Goal: Entertainment & Leisure: Consume media (video, audio)

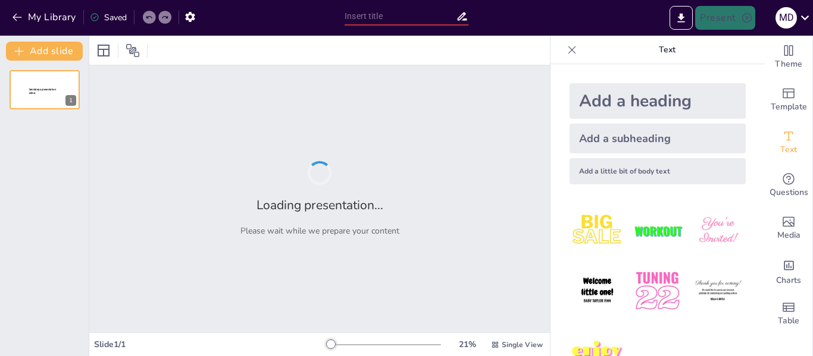
type input "Data and Information"
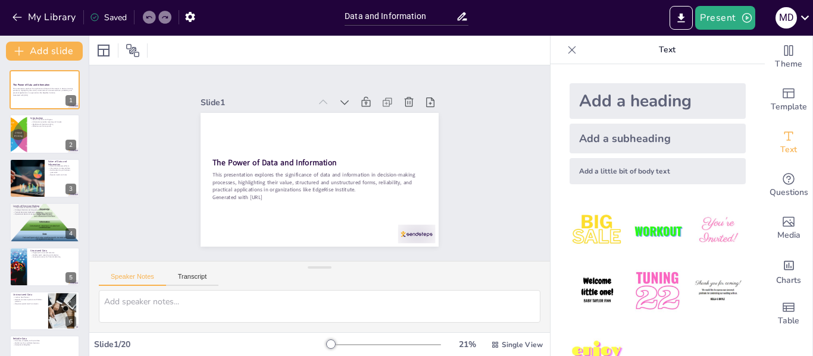
checkbox input "true"
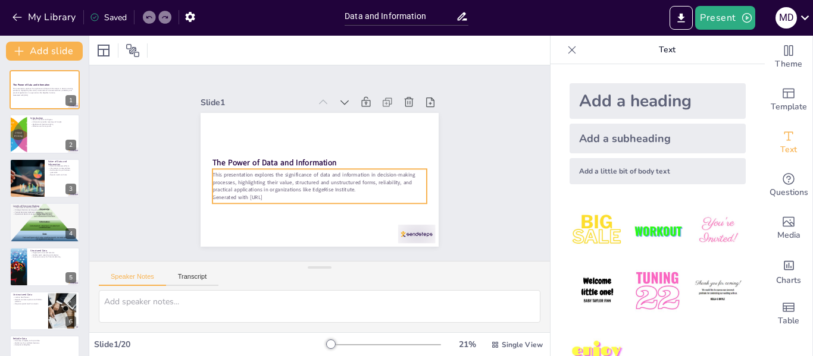
checkbox input "true"
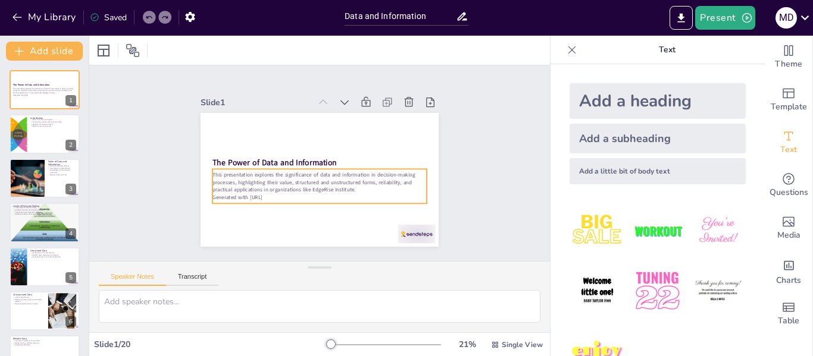
checkbox input "true"
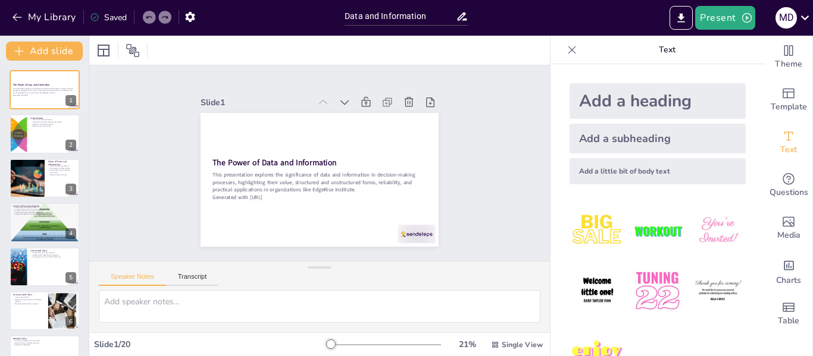
checkbox input "true"
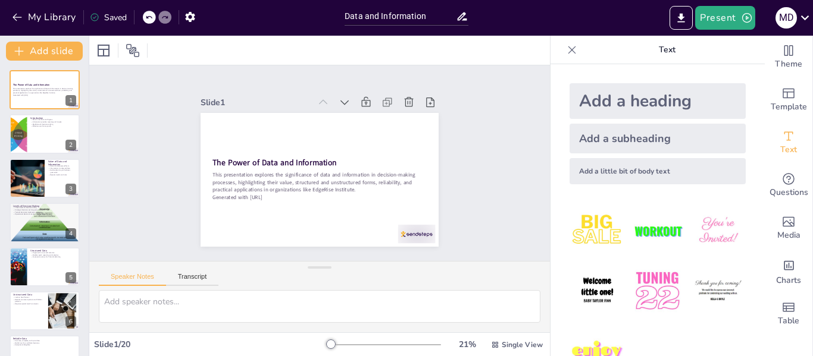
checkbox input "true"
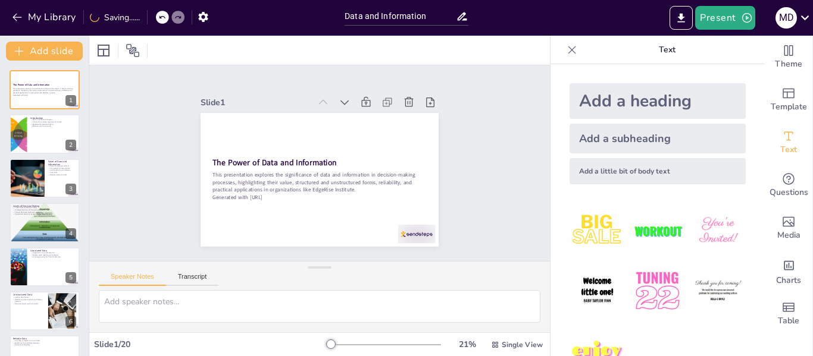
checkbox input "true"
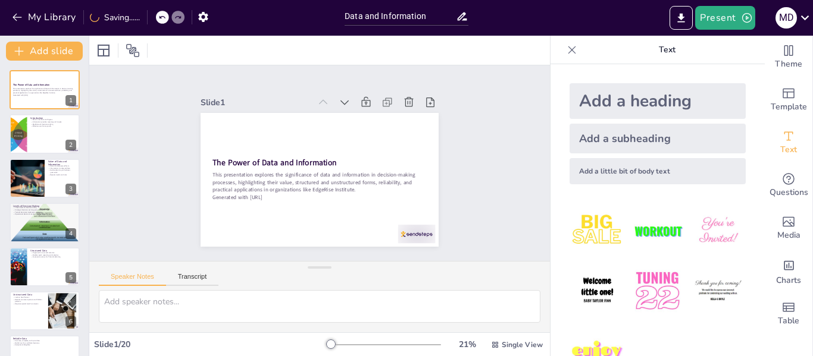
checkbox input "true"
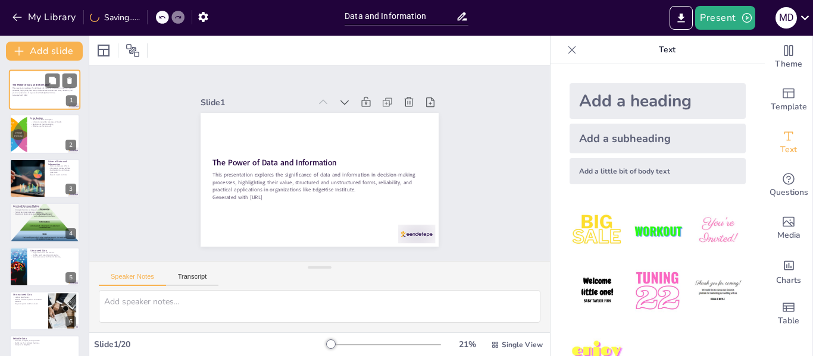
checkbox input "true"
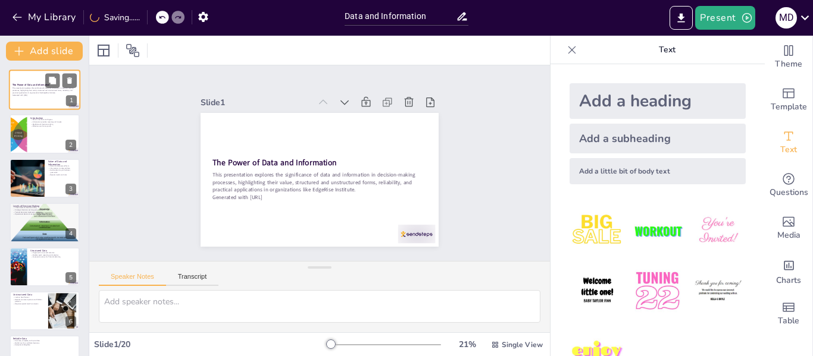
checkbox input "true"
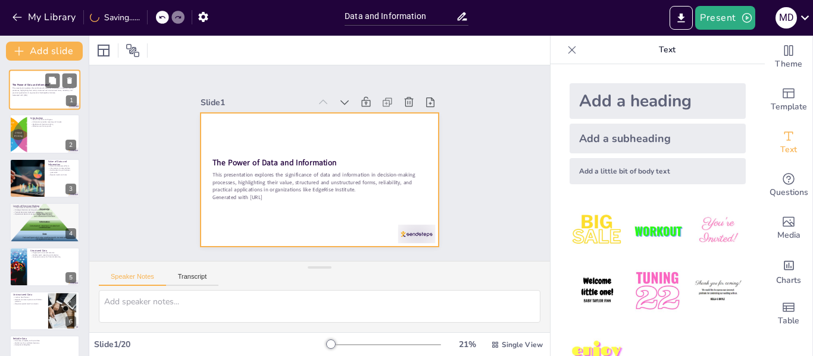
checkbox input "true"
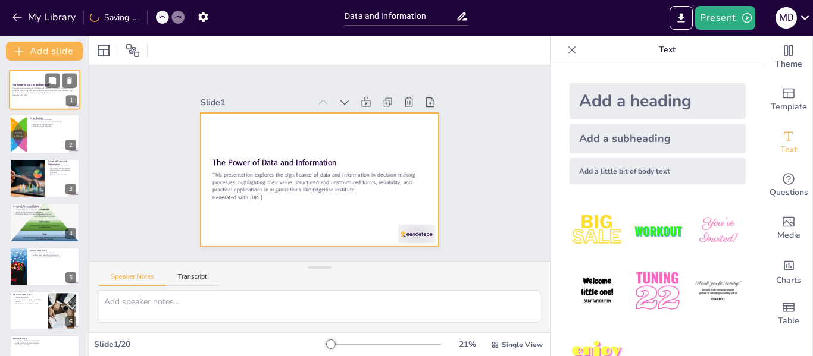
click at [26, 82] on div at bounding box center [44, 90] width 71 height 40
checkbox input "true"
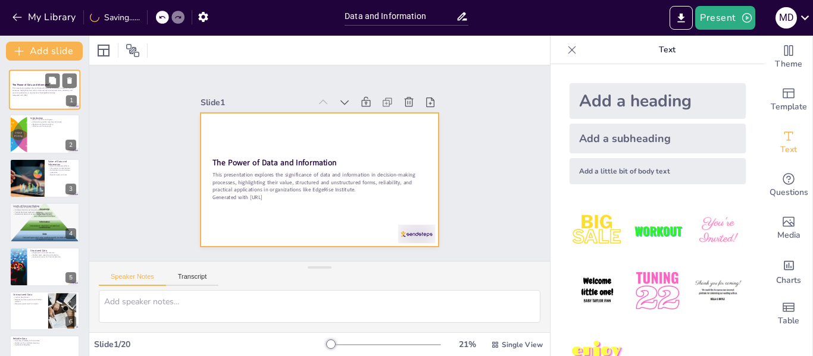
checkbox input "true"
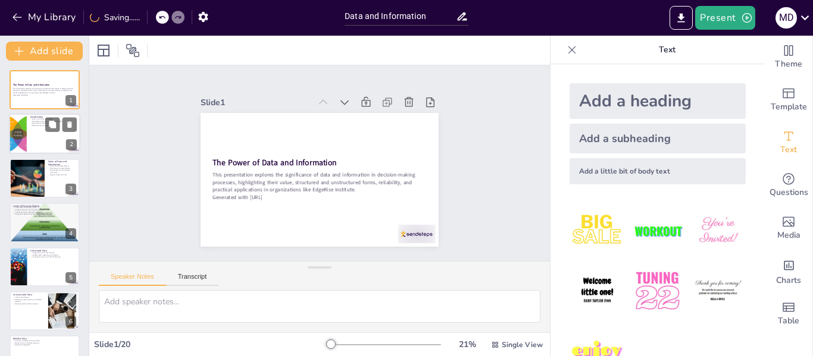
checkbox input "true"
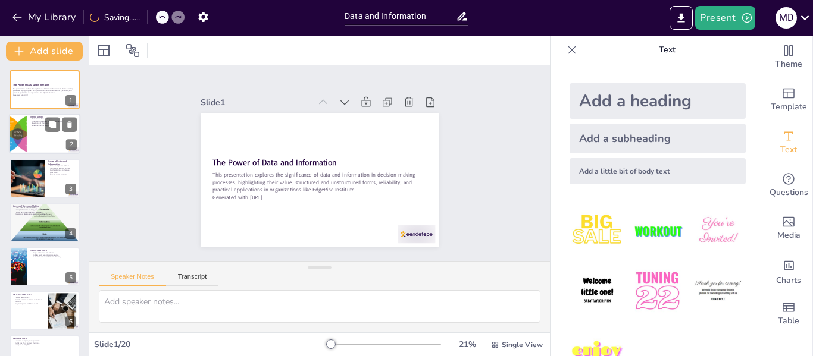
checkbox input "true"
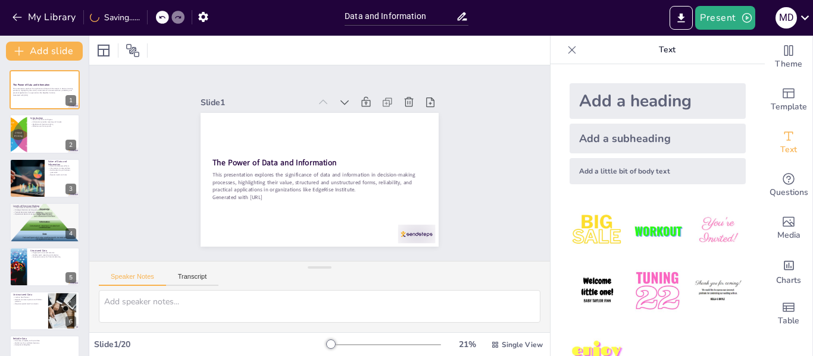
checkbox input "true"
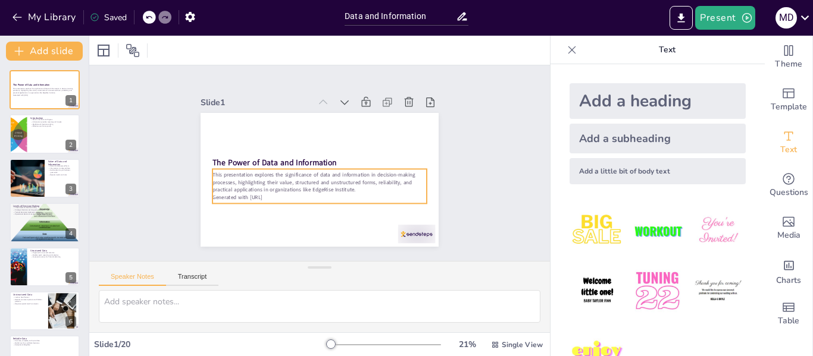
checkbox input "true"
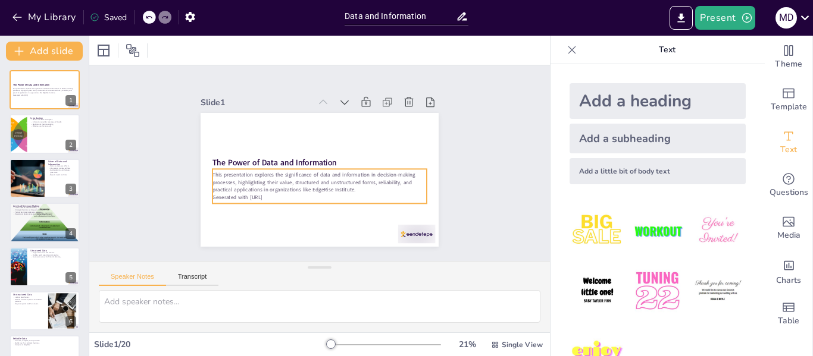
checkbox input "true"
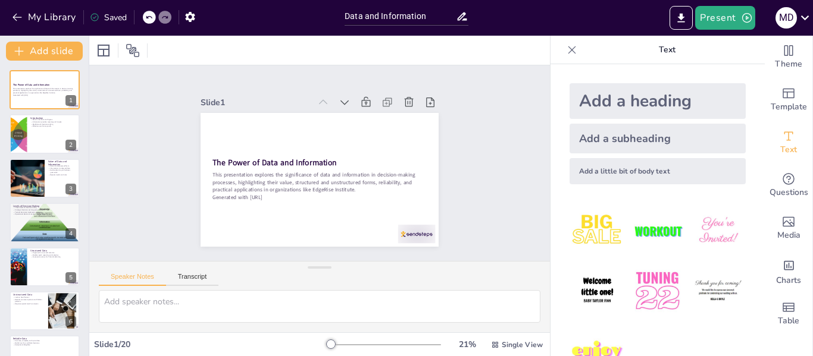
checkbox input "true"
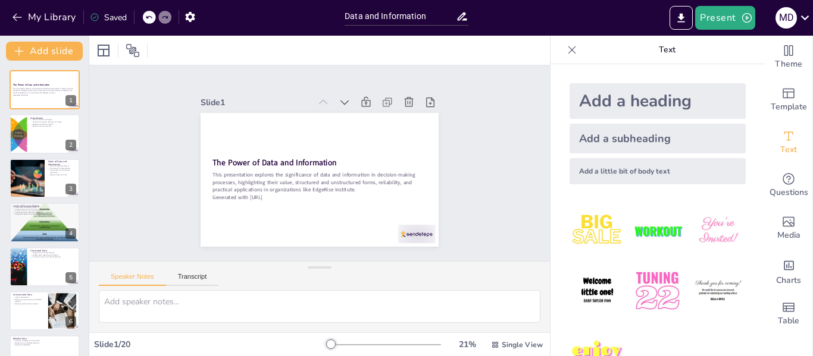
checkbox input "true"
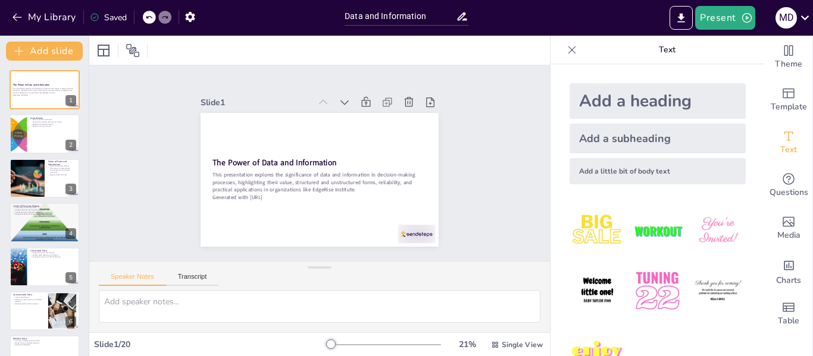
checkbox input "true"
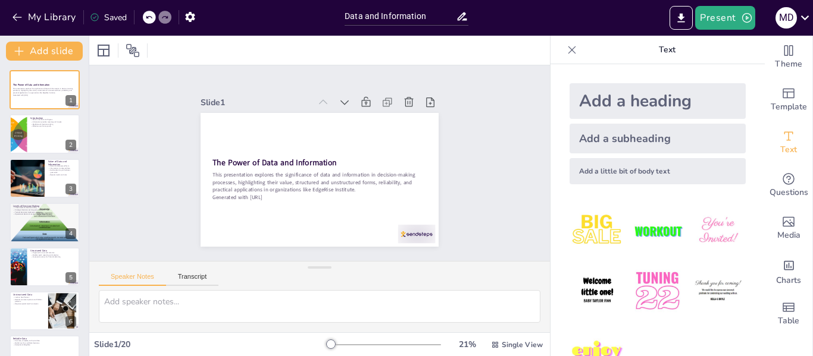
checkbox input "true"
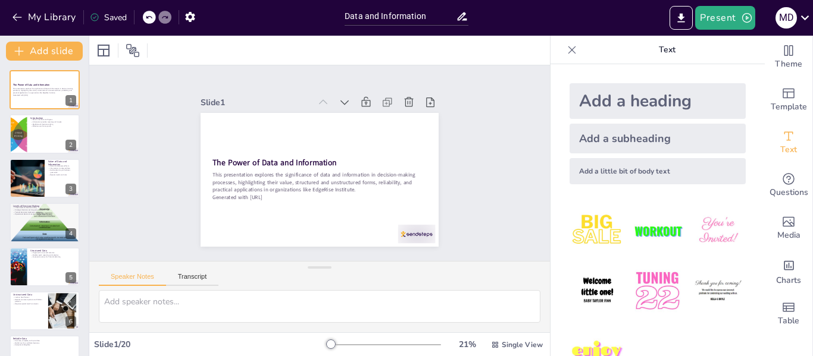
checkbox input "true"
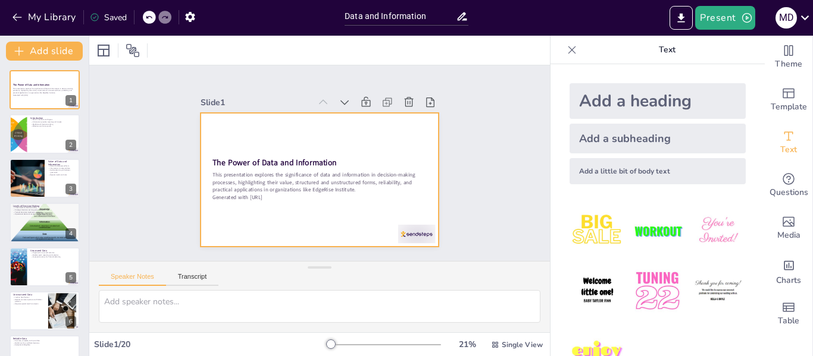
checkbox input "true"
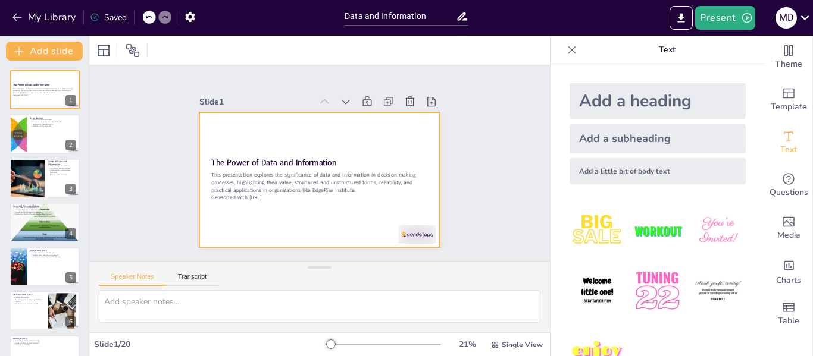
checkbox input "true"
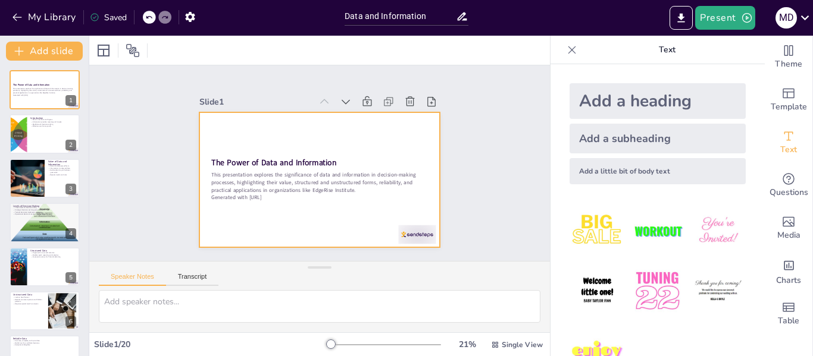
checkbox input "true"
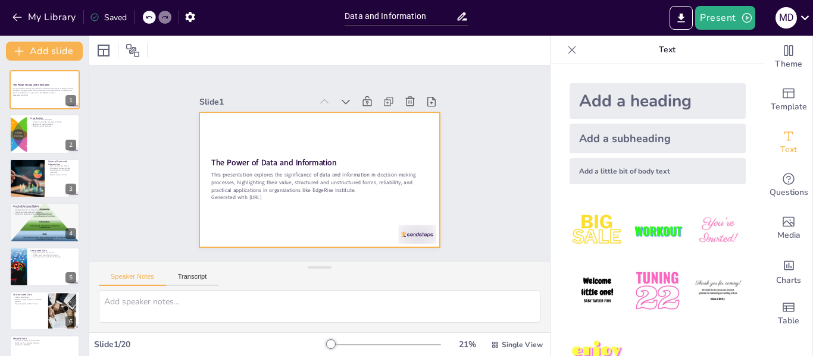
checkbox input "true"
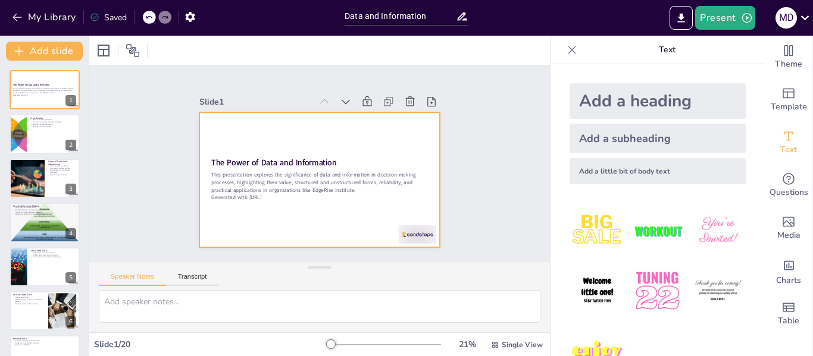
checkbox input "true"
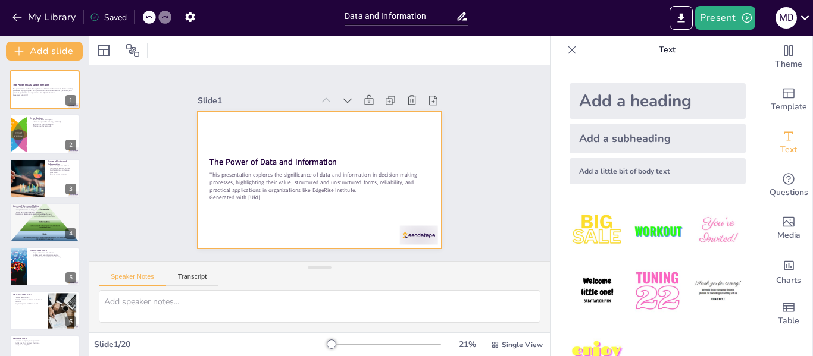
checkbox input "true"
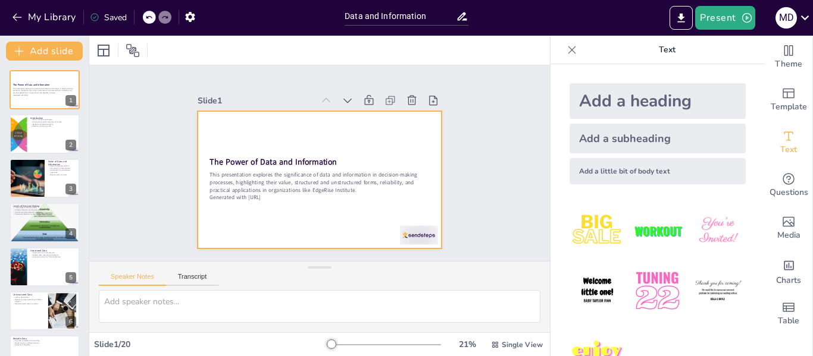
checkbox input "true"
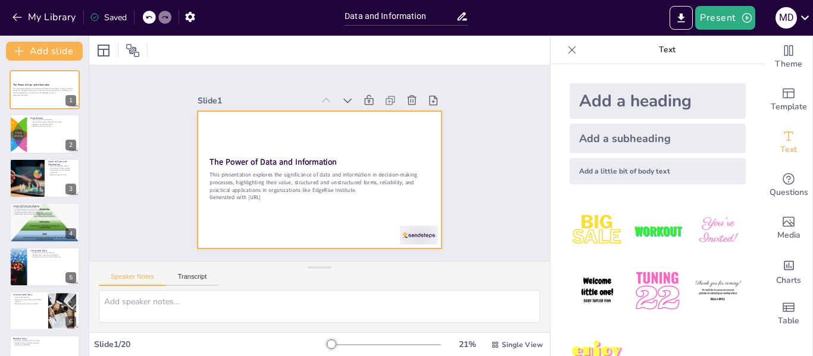
checkbox input "true"
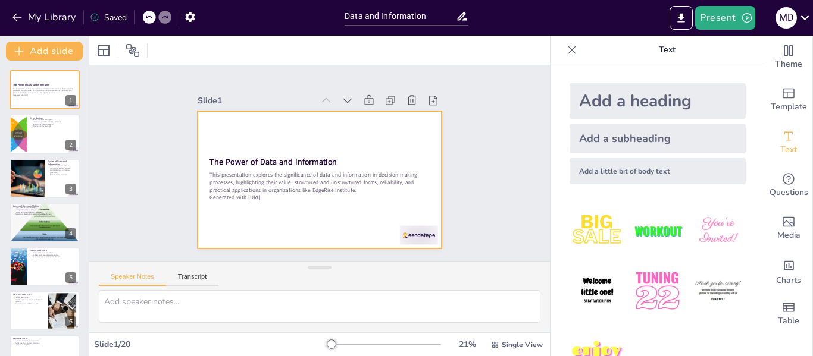
checkbox input "true"
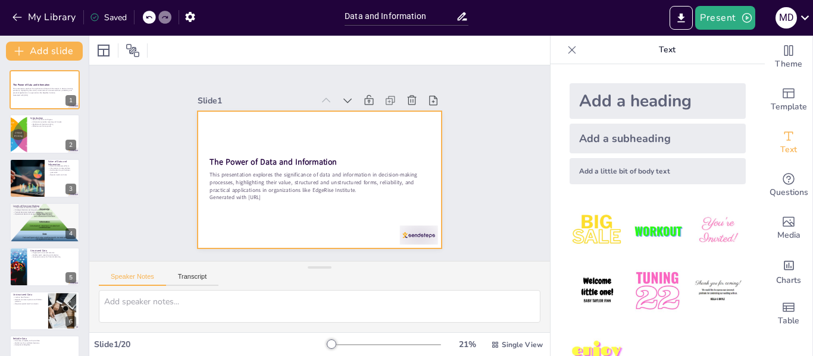
checkbox input "true"
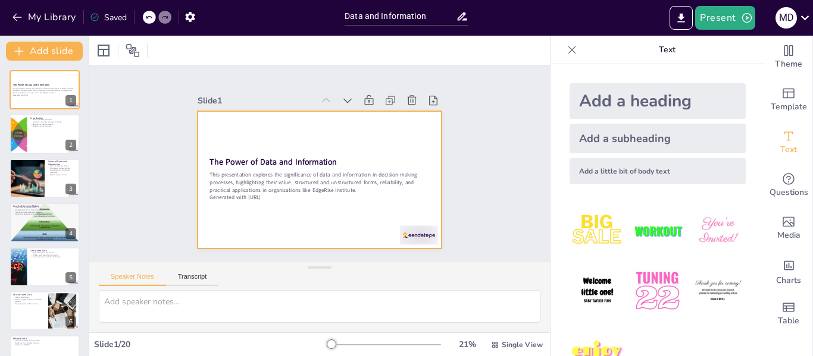
checkbox input "true"
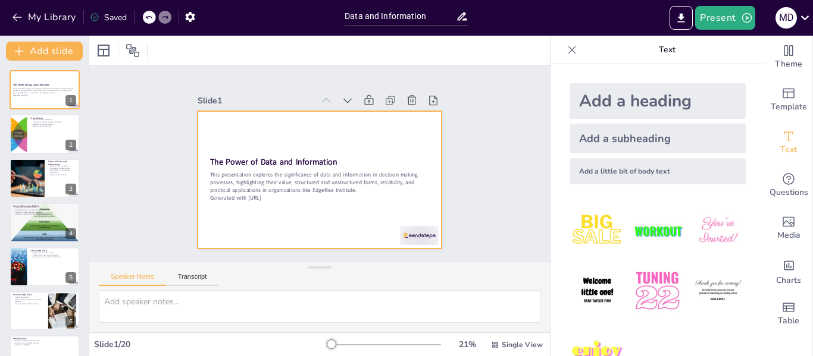
checkbox input "true"
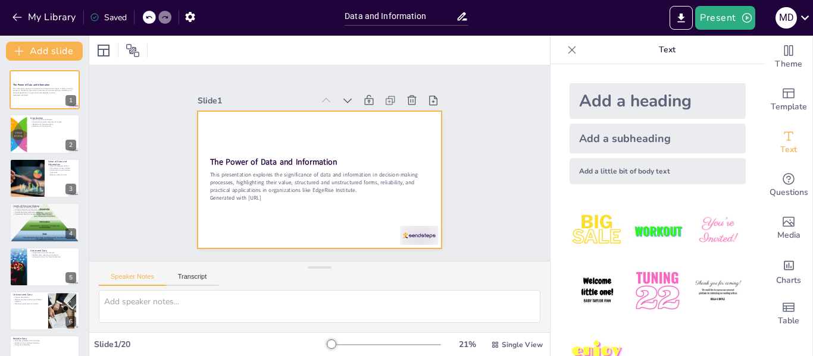
checkbox input "true"
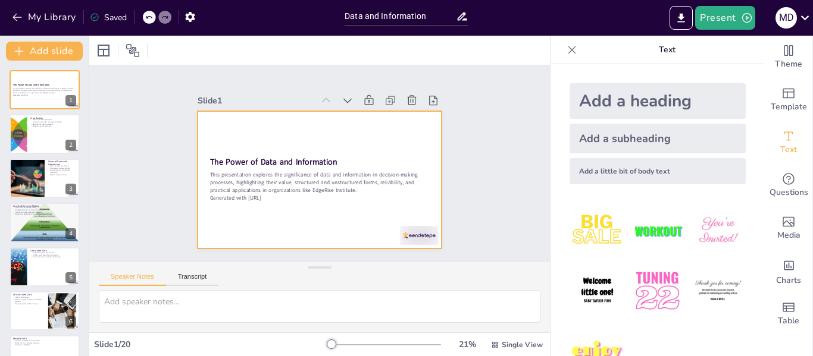
checkbox input "true"
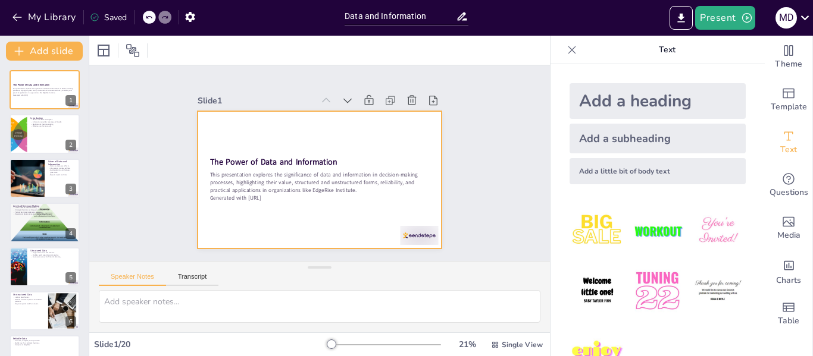
checkbox input "true"
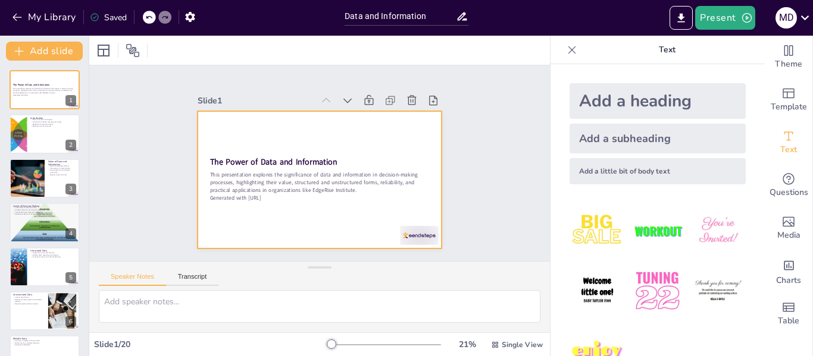
checkbox input "true"
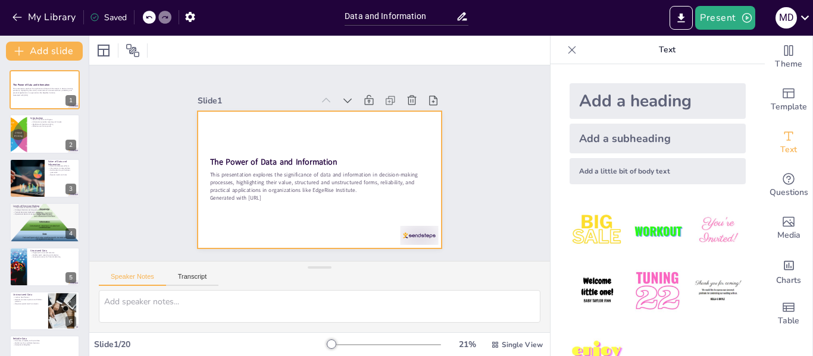
checkbox input "true"
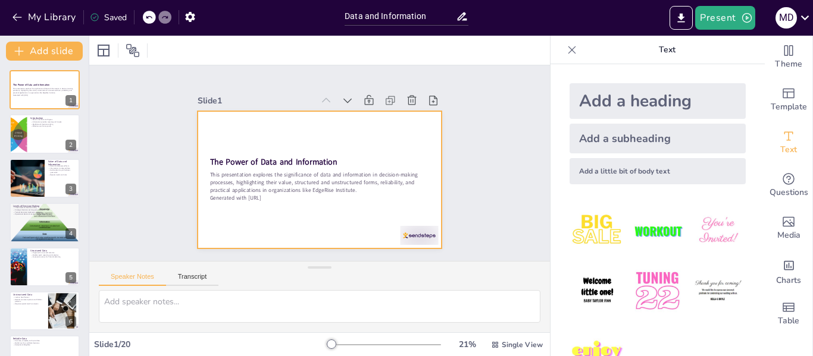
checkbox input "true"
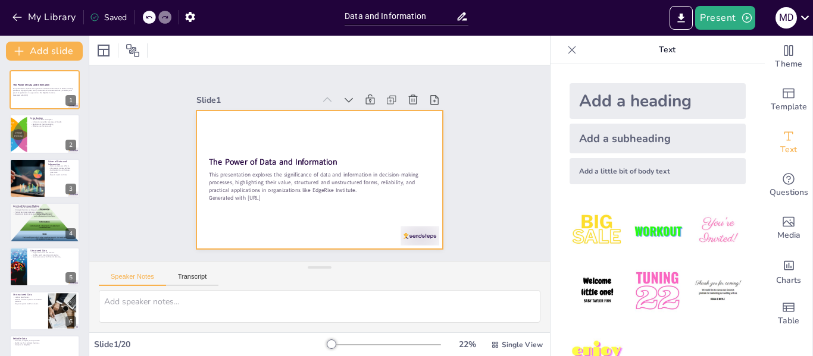
checkbox input "true"
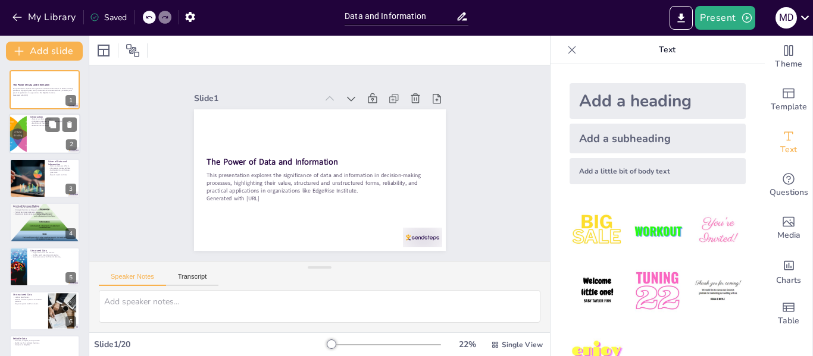
click at [24, 141] on div at bounding box center [18, 134] width 60 height 40
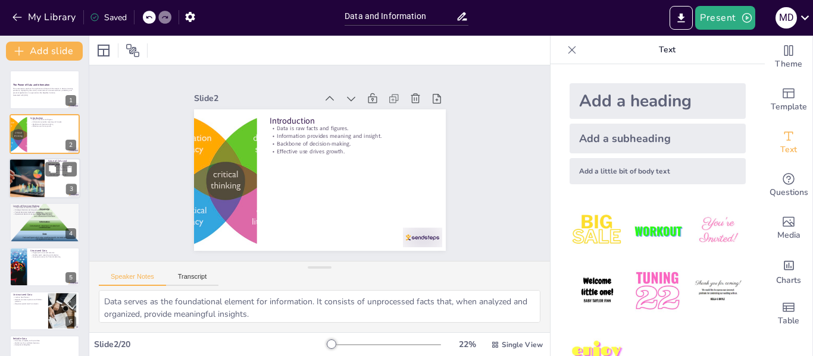
click at [17, 171] on div at bounding box center [26, 178] width 80 height 40
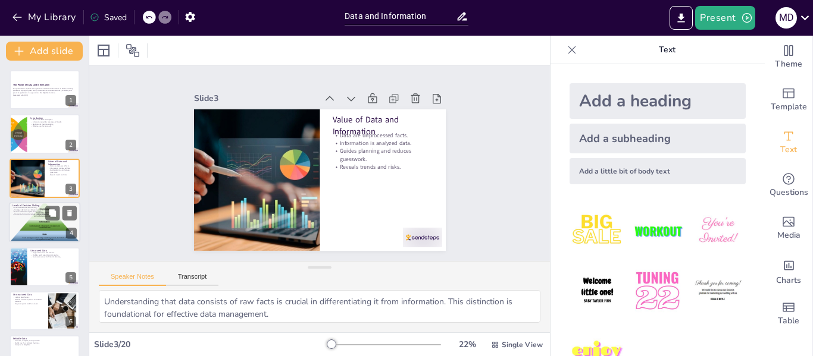
click at [18, 204] on p "Levels of Decision Making" at bounding box center [44, 206] width 64 height 4
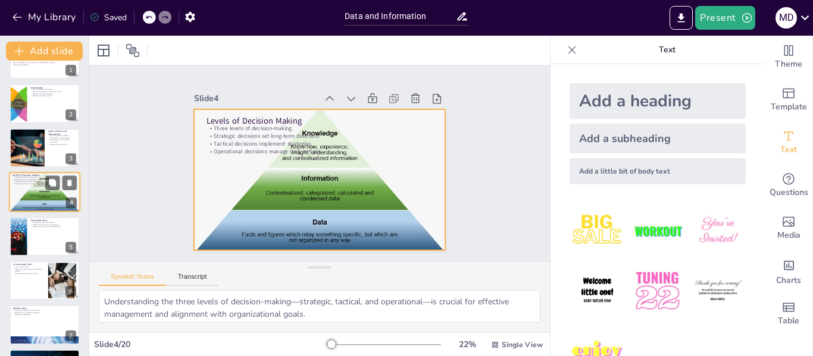
scroll to position [33, 0]
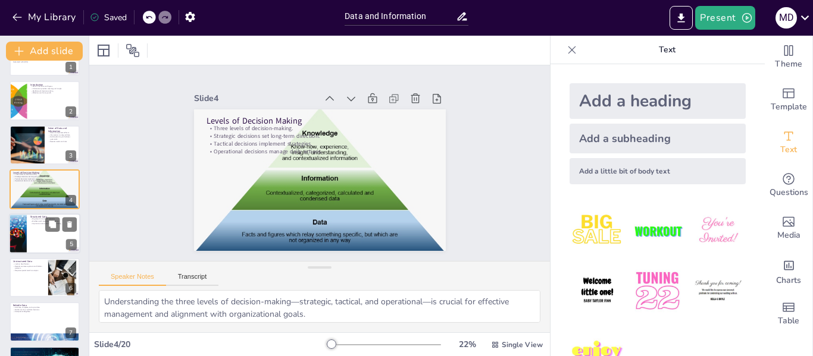
click at [38, 231] on div at bounding box center [44, 234] width 71 height 40
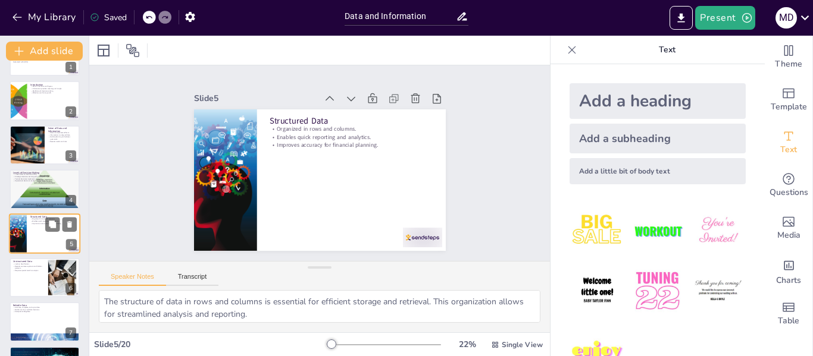
scroll to position [58, 0]
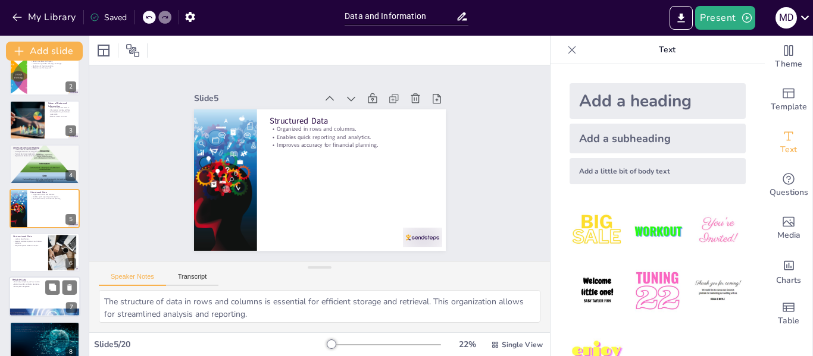
click at [28, 277] on div "Reliable Data Accurate, complete, and up to date. Builds trust for confident de…" at bounding box center [44, 297] width 71 height 40
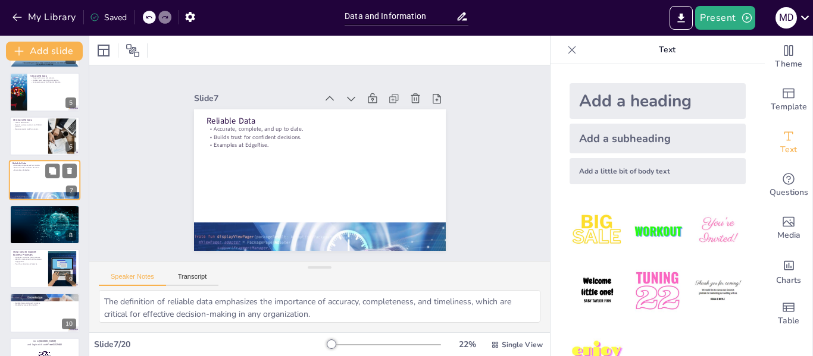
scroll to position [176, 0]
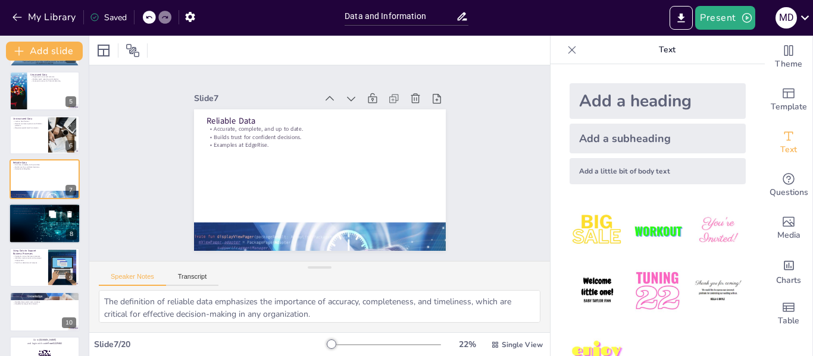
click at [31, 220] on div at bounding box center [44, 224] width 71 height 40
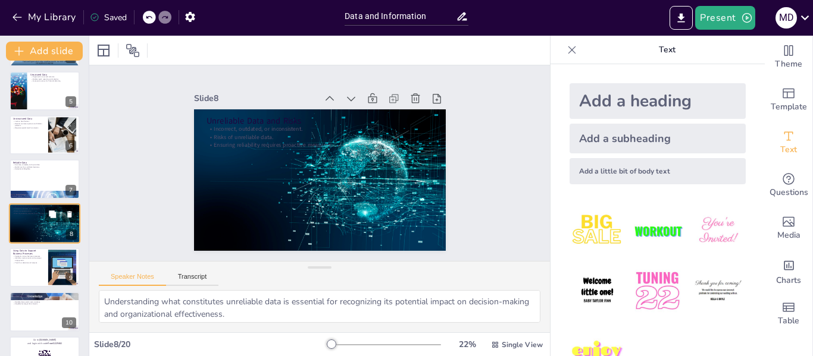
scroll to position [191, 0]
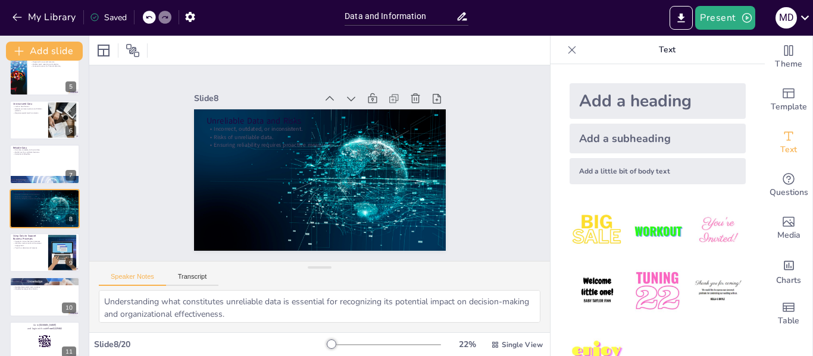
click at [30, 276] on div "The Power of Data and Information This presentation explores the significance o…" at bounding box center [44, 319] width 89 height 881
click at [36, 259] on div at bounding box center [44, 253] width 71 height 40
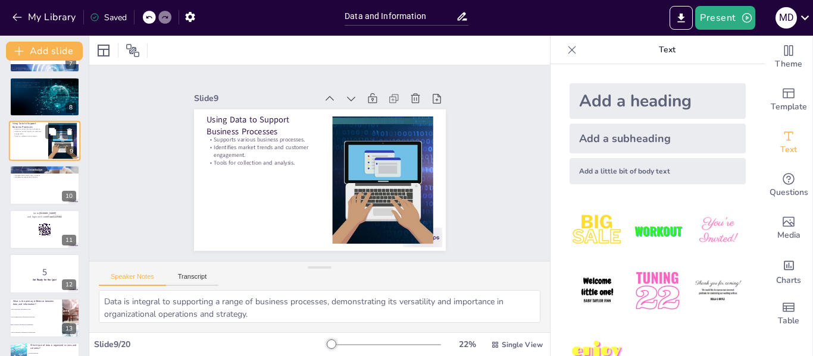
scroll to position [303, 0]
click at [30, 195] on div at bounding box center [44, 185] width 71 height 40
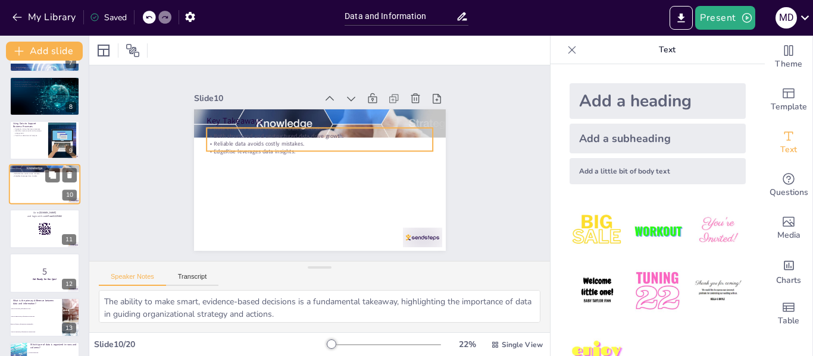
scroll to position [280, 0]
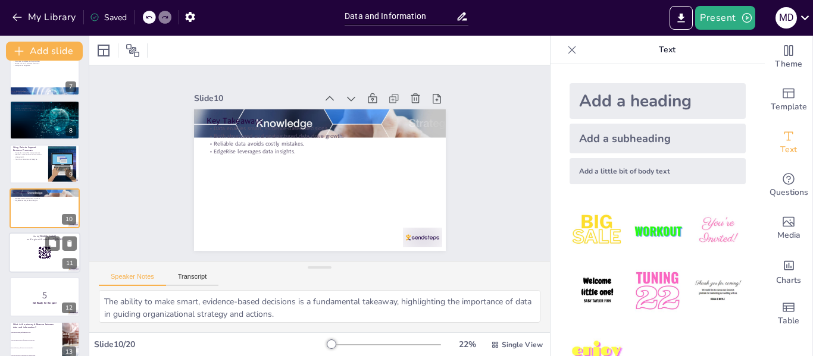
click at [29, 235] on p "Go to [DOMAIN_NAME]" at bounding box center [44, 237] width 64 height 4
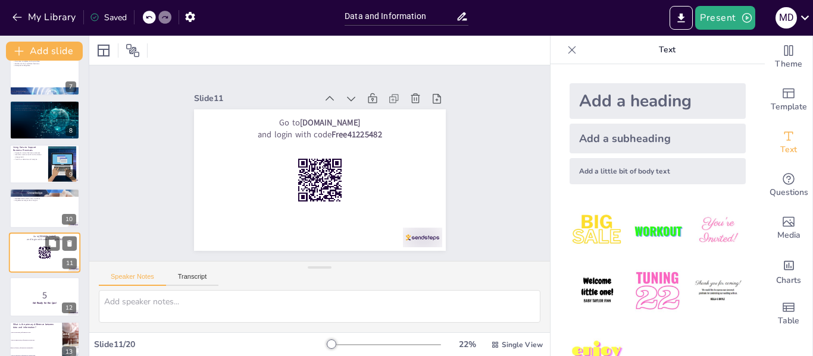
scroll to position [324, 0]
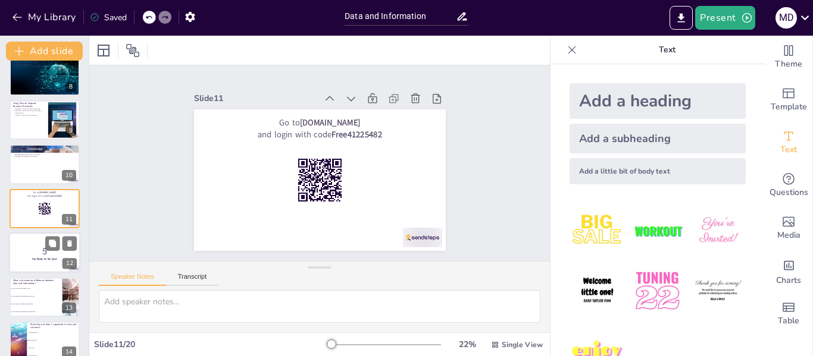
click at [33, 258] on strong "Get Ready for the Quiz!" at bounding box center [44, 259] width 24 height 3
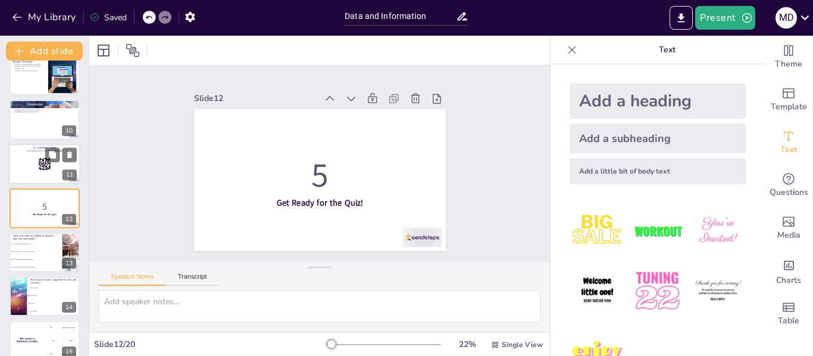
click at [30, 174] on div at bounding box center [44, 164] width 71 height 40
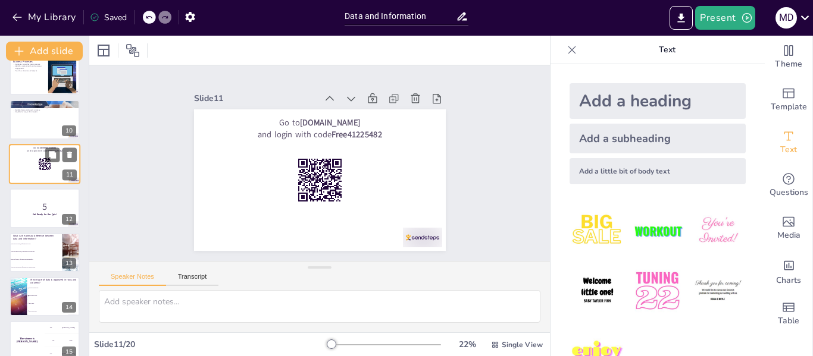
scroll to position [324, 0]
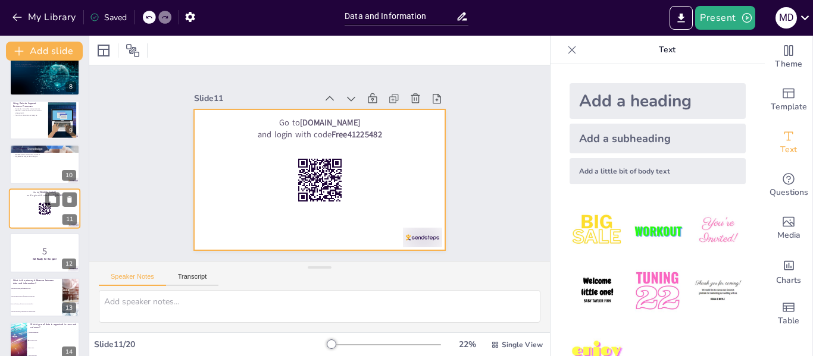
click at [20, 217] on div at bounding box center [44, 209] width 71 height 40
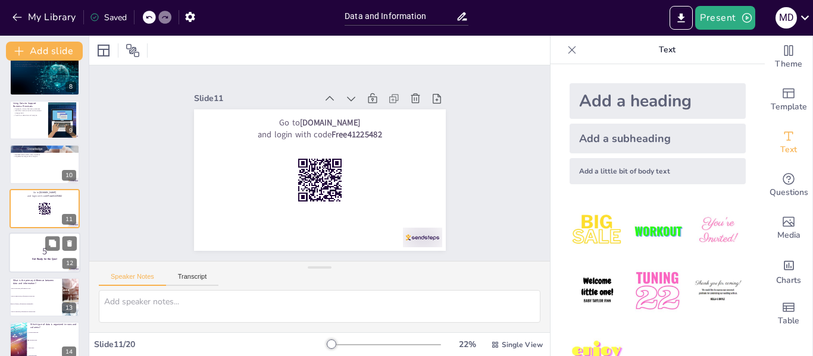
click at [24, 256] on p "5" at bounding box center [44, 251] width 64 height 13
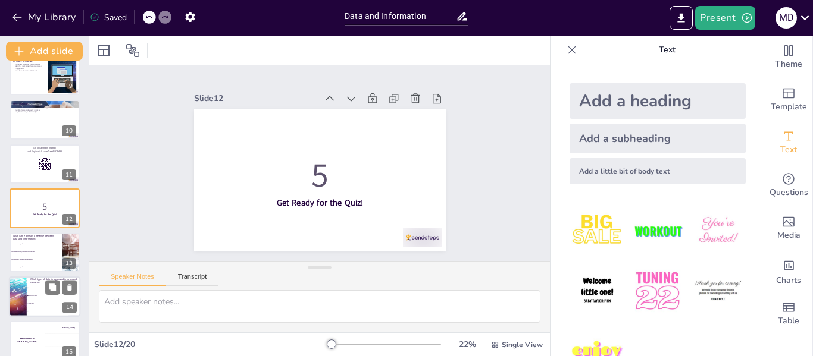
scroll to position [392, 0]
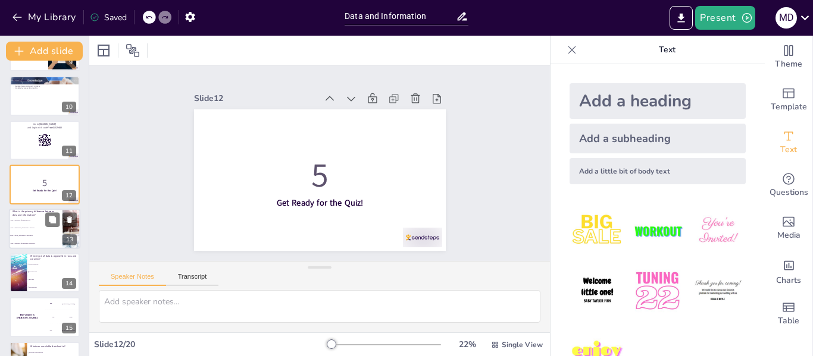
click at [20, 231] on li "Data is unprocessed, information is analyzed." at bounding box center [36, 228] width 54 height 8
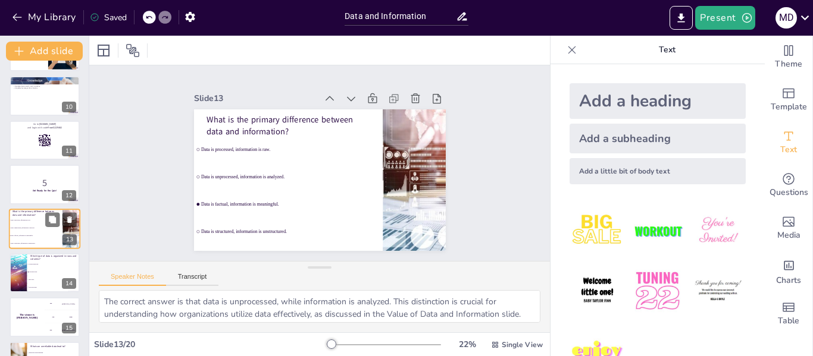
scroll to position [412, 0]
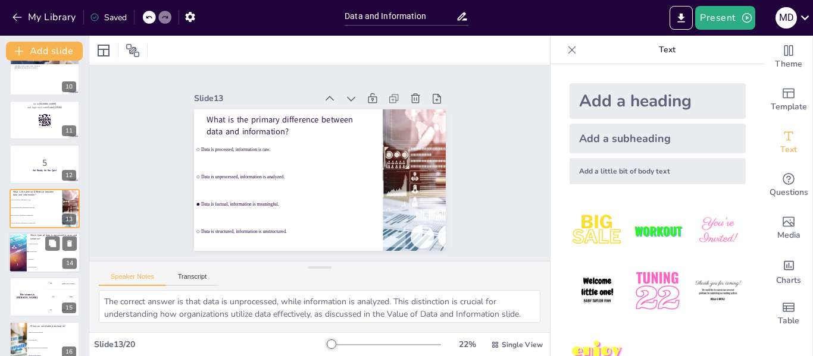
click at [24, 260] on div at bounding box center [17, 253] width 71 height 40
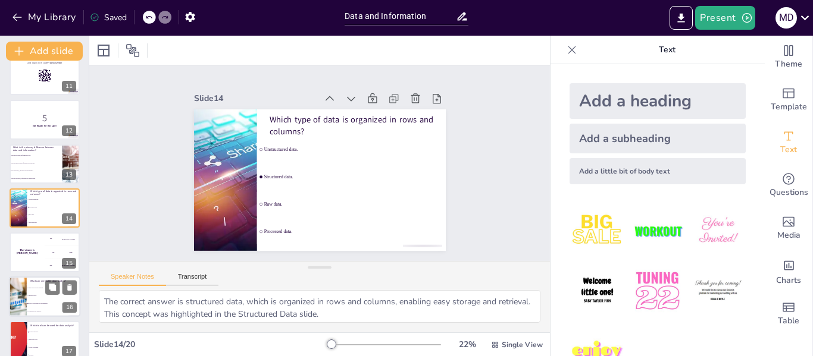
click at [23, 311] on div at bounding box center [18, 297] width 61 height 40
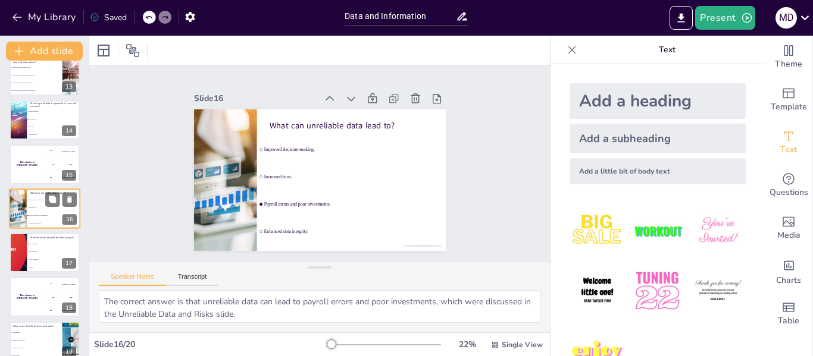
scroll to position [604, 0]
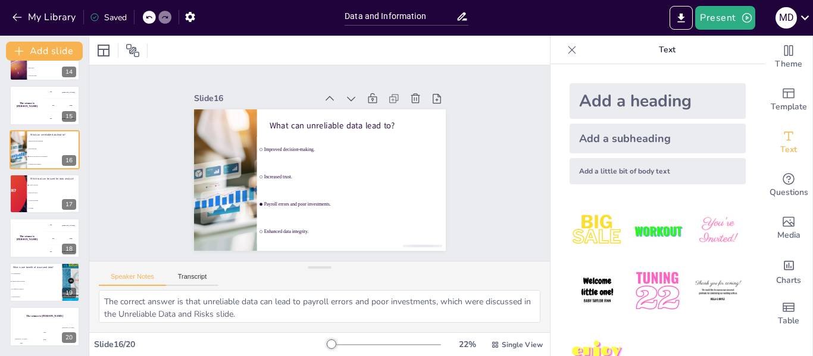
click at [16, 197] on div at bounding box center [17, 194] width 77 height 40
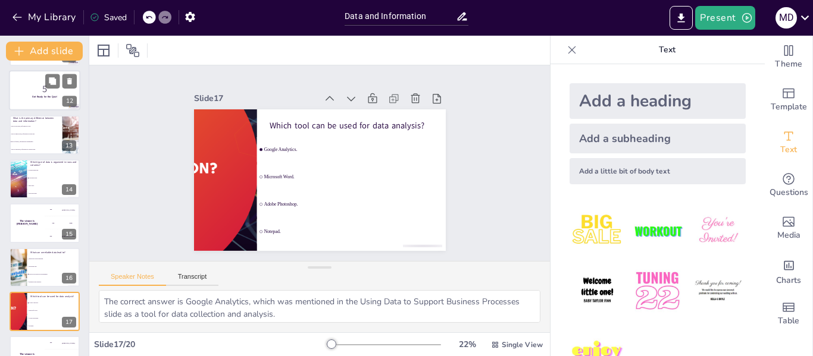
scroll to position [486, 0]
click at [27, 227] on div "The winner is [PERSON_NAME]" at bounding box center [27, 224] width 36 height 40
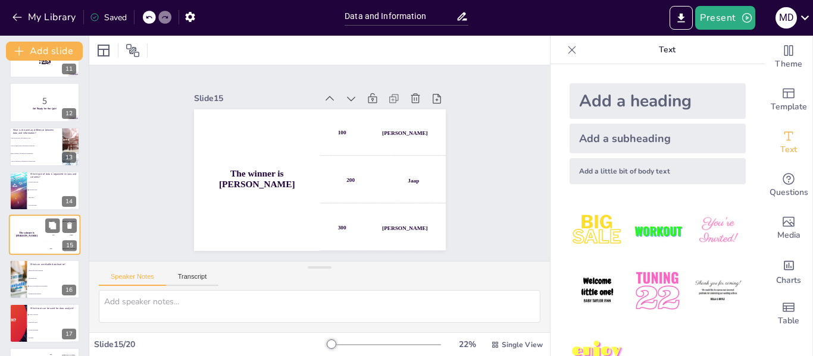
scroll to position [474, 0]
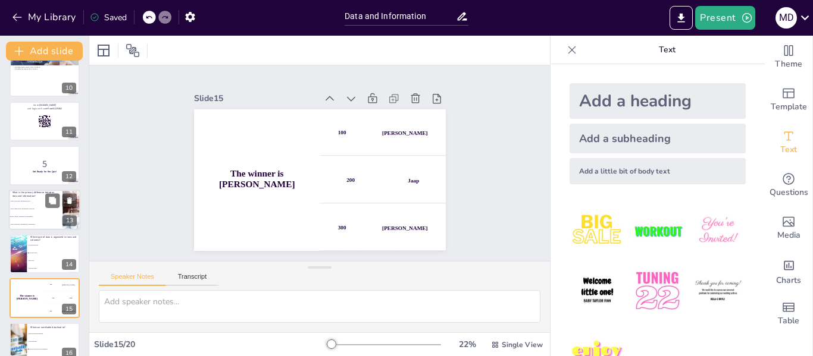
click at [36, 199] on li "Data is processed, information is raw." at bounding box center [36, 202] width 54 height 8
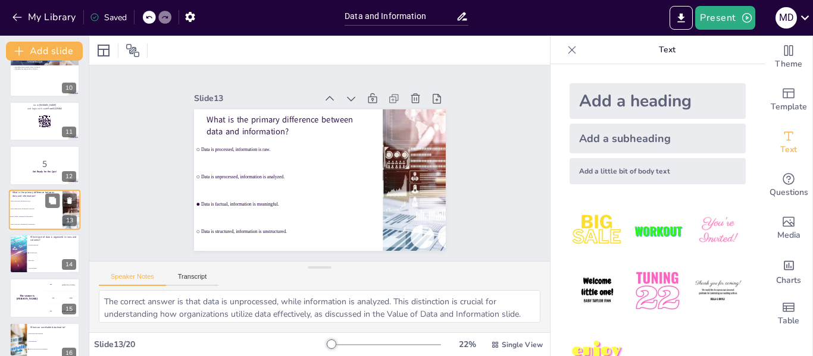
scroll to position [412, 0]
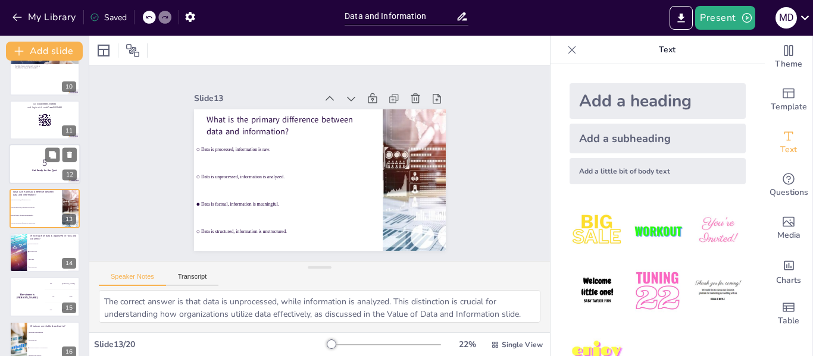
click at [41, 158] on p "5" at bounding box center [44, 163] width 64 height 13
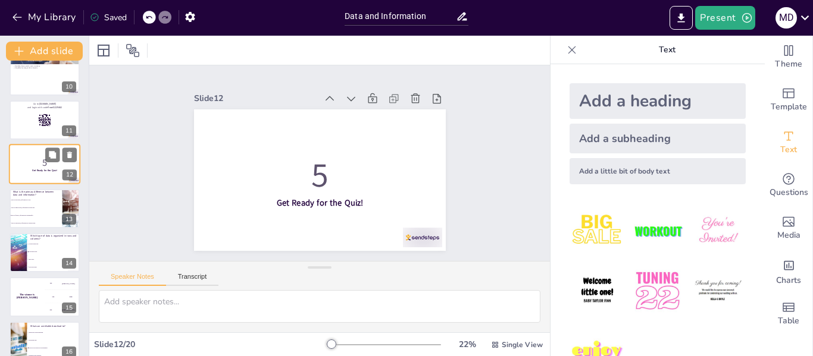
scroll to position [368, 0]
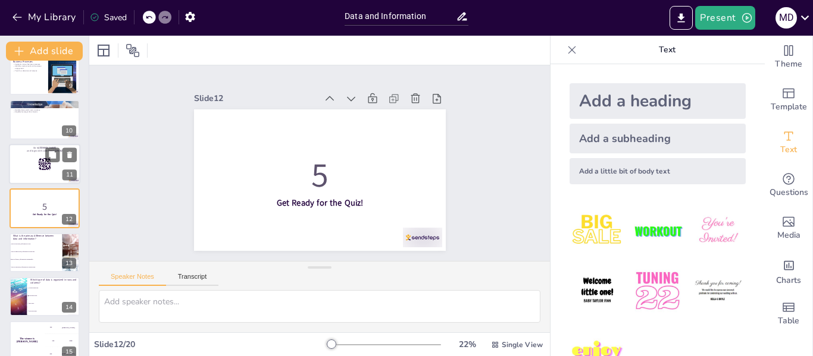
click at [34, 154] on div at bounding box center [44, 164] width 71 height 40
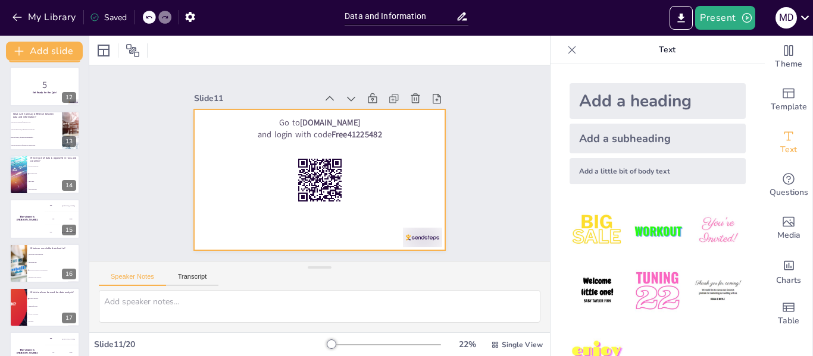
scroll to position [604, 0]
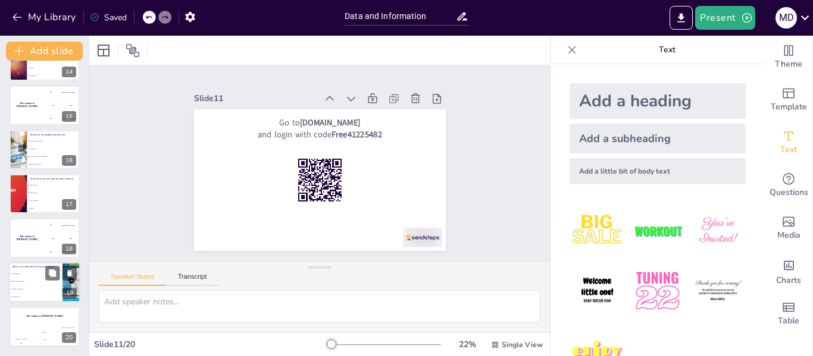
click at [30, 273] on span "It is unorganized." at bounding box center [36, 274] width 51 height 2
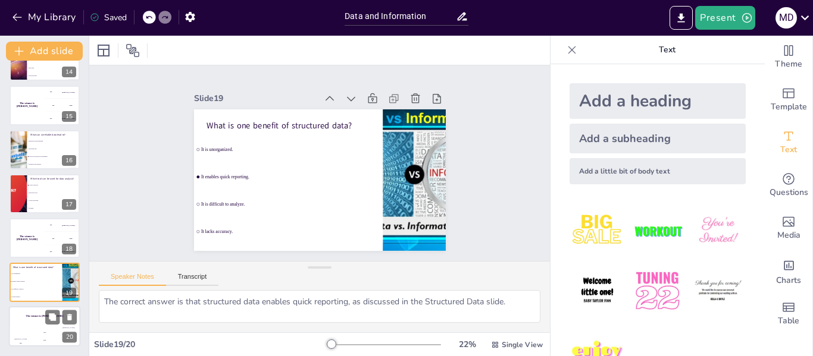
click at [30, 308] on div "The winner is [PERSON_NAME]" at bounding box center [44, 316] width 71 height 20
